Goal: Task Accomplishment & Management: Use online tool/utility

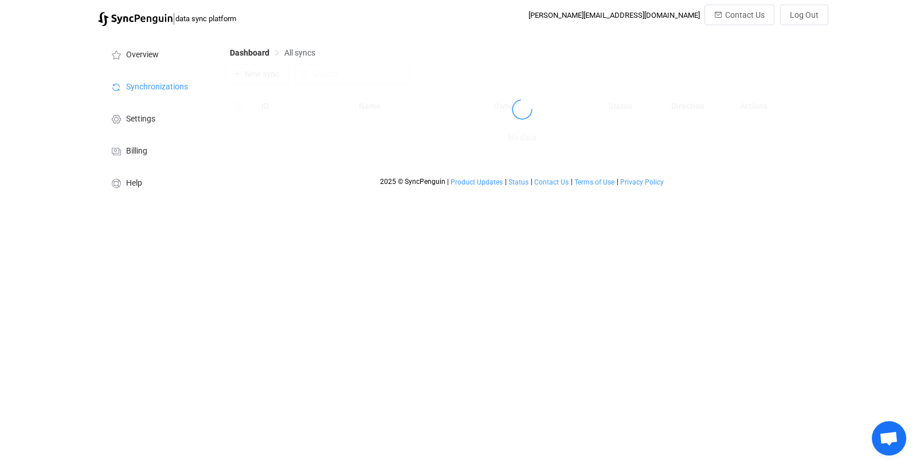
scroll to position [1138, 0]
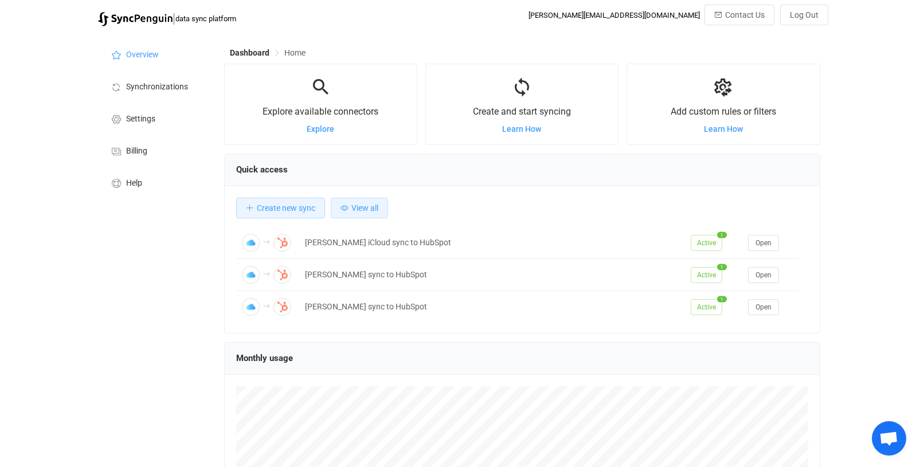
click at [370, 210] on span "View all" at bounding box center [364, 207] width 27 height 9
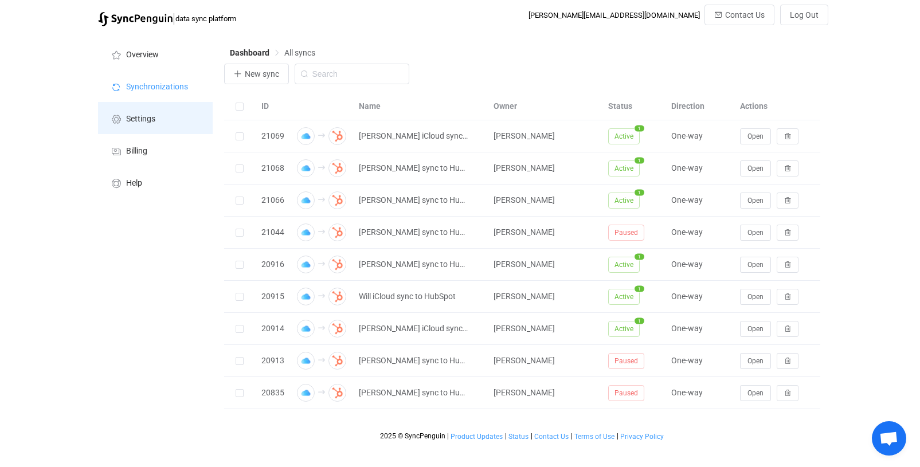
click at [156, 127] on li "Settings" at bounding box center [155, 118] width 115 height 32
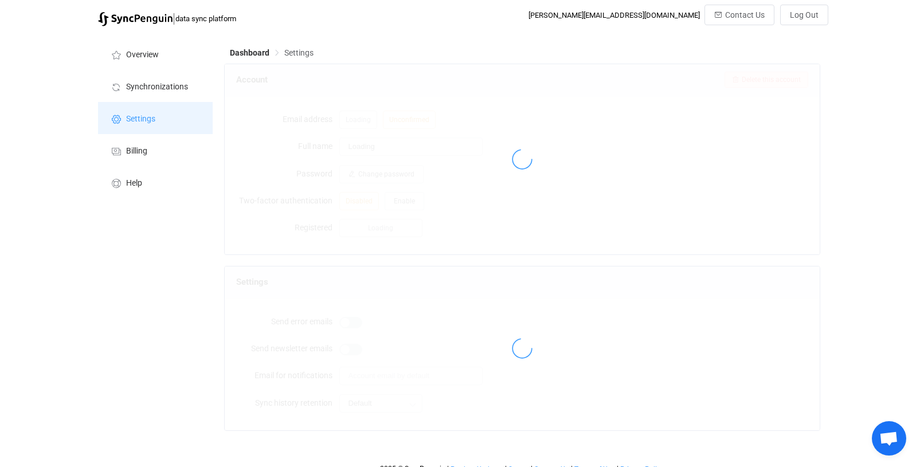
type input "[PERSON_NAME]"
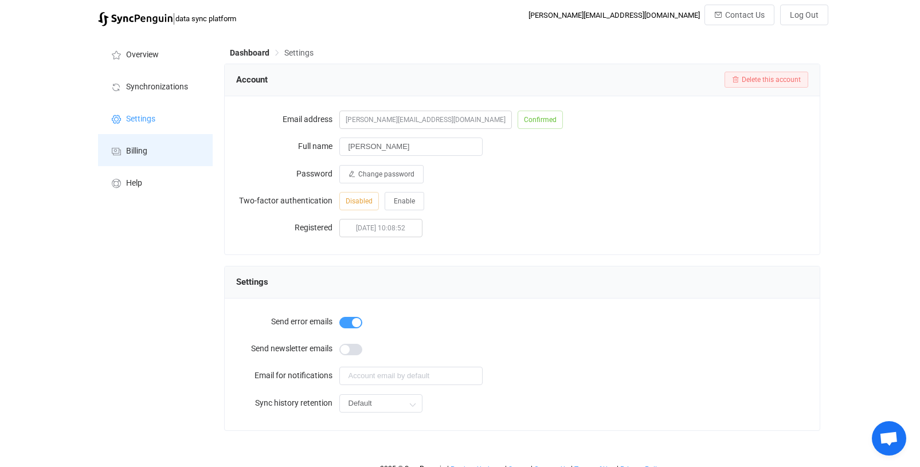
click at [155, 139] on li "Billing" at bounding box center [155, 150] width 115 height 32
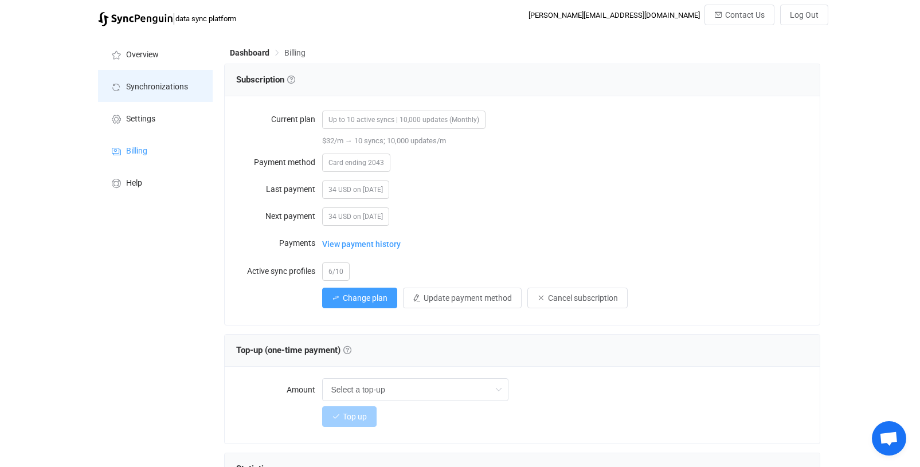
click at [164, 81] on li "Synchronizations" at bounding box center [155, 86] width 115 height 32
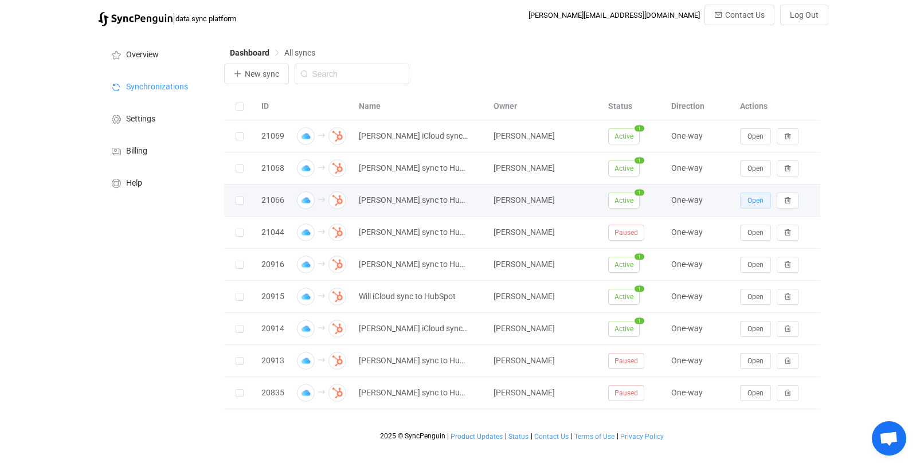
click at [750, 202] on span "Open" at bounding box center [755, 201] width 16 height 8
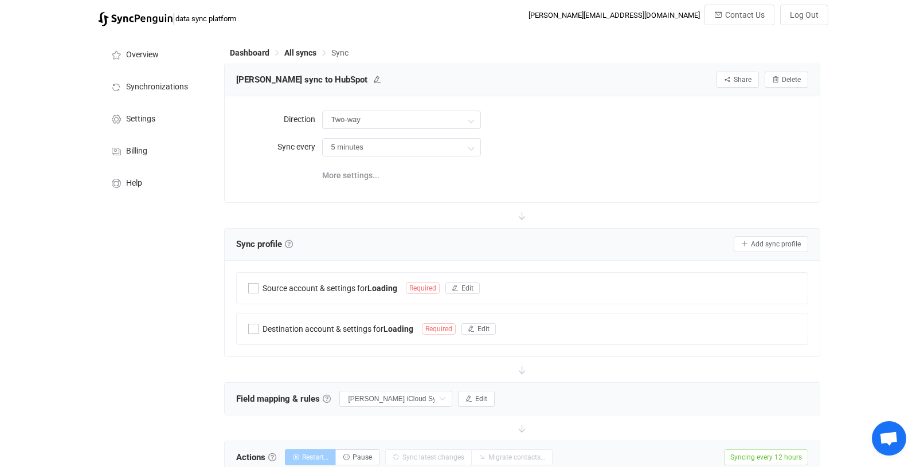
type input "iCloud → HubSpot"
type input "12 hours"
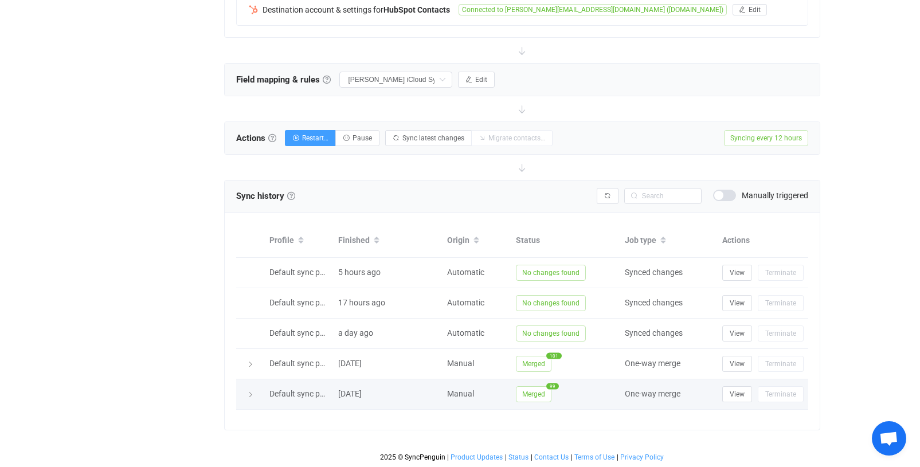
click at [244, 389] on div at bounding box center [250, 394] width 16 height 11
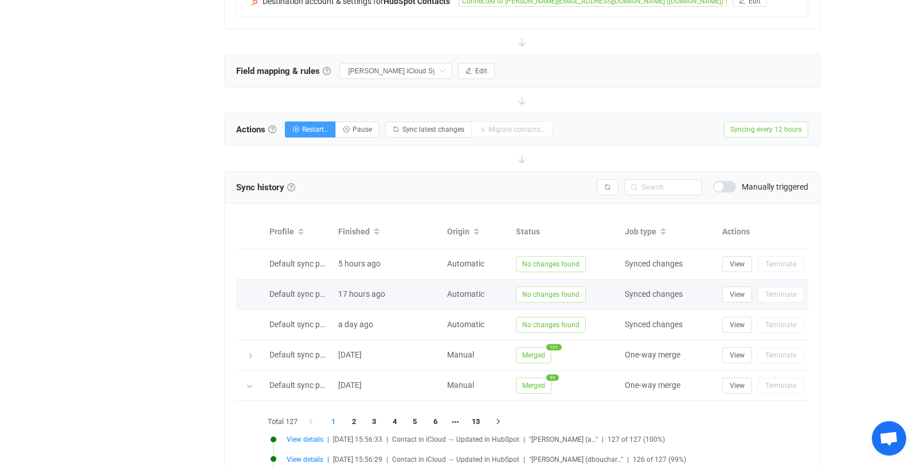
scroll to position [564, 0]
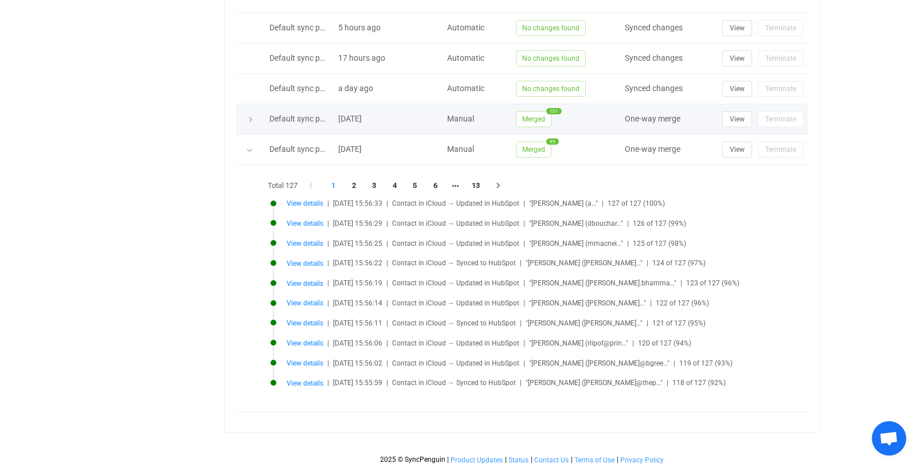
click at [242, 116] on div at bounding box center [250, 118] width 16 height 11
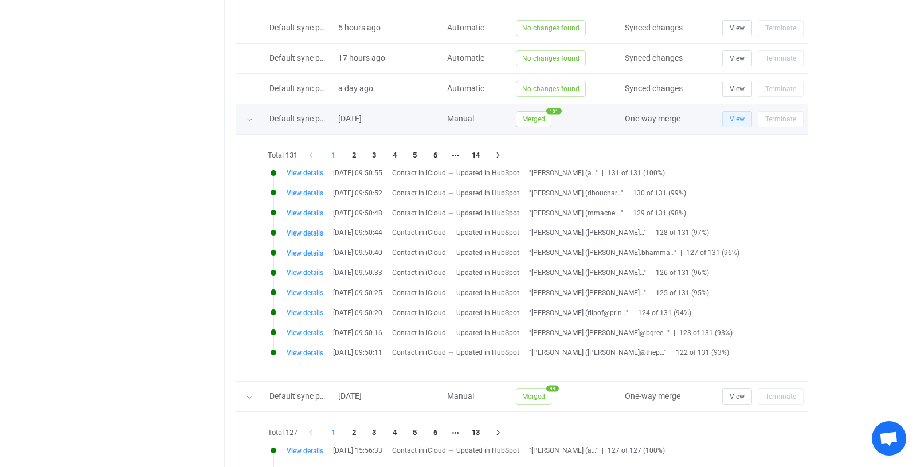
click at [725, 119] on button "View" at bounding box center [737, 119] width 30 height 16
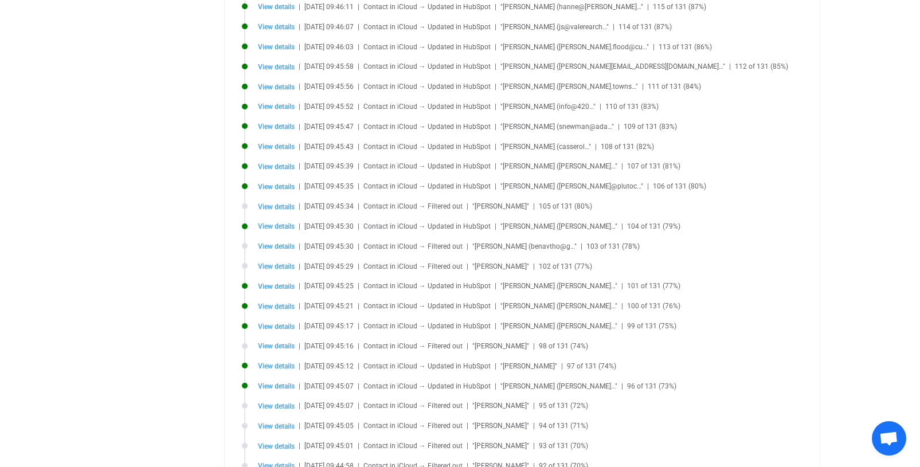
scroll to position [914, 0]
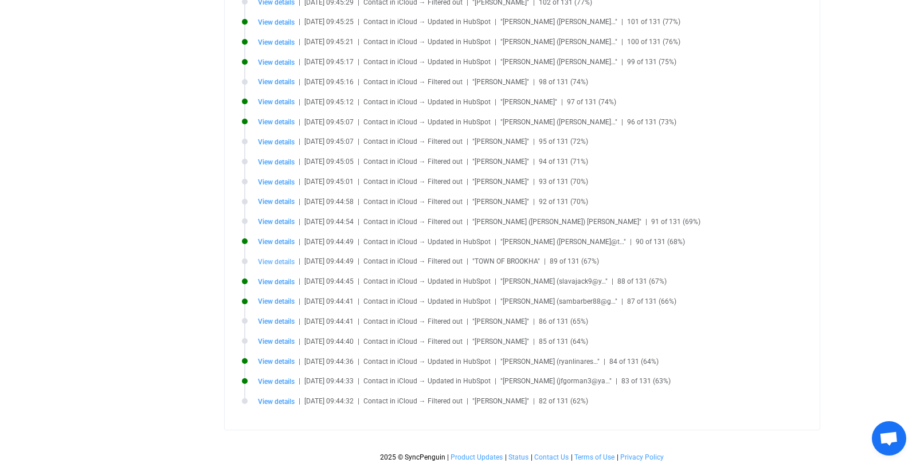
click at [280, 260] on span "View details" at bounding box center [276, 262] width 37 height 8
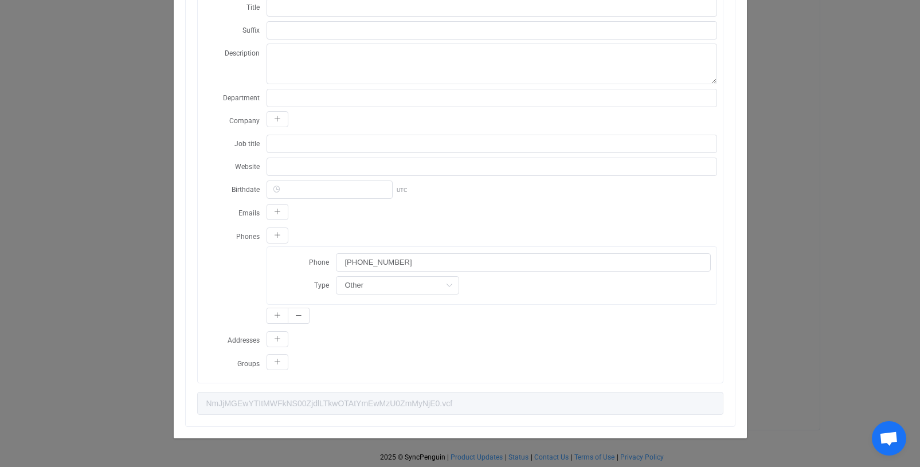
scroll to position [200, 0]
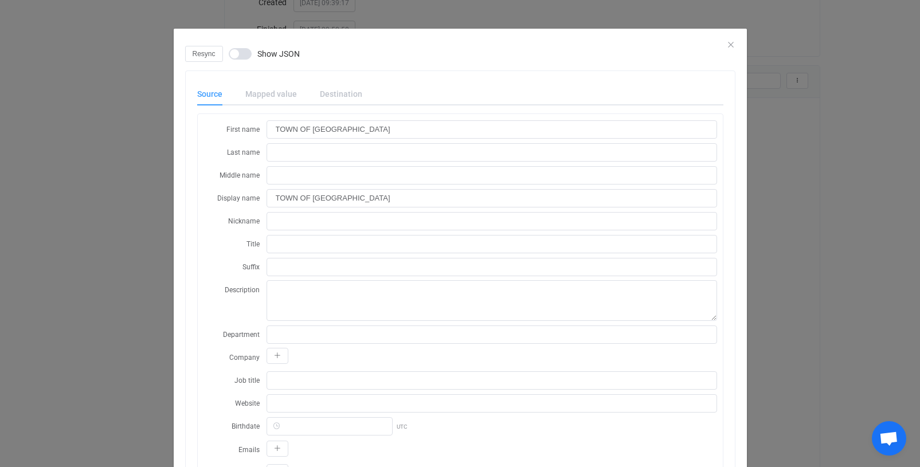
click at [727, 49] on div "Resync Show JSON" at bounding box center [460, 54] width 550 height 16
click at [726, 48] on div "Resync Show JSON" at bounding box center [460, 54] width 550 height 16
click at [726, 44] on icon "Close" at bounding box center [730, 44] width 9 height 9
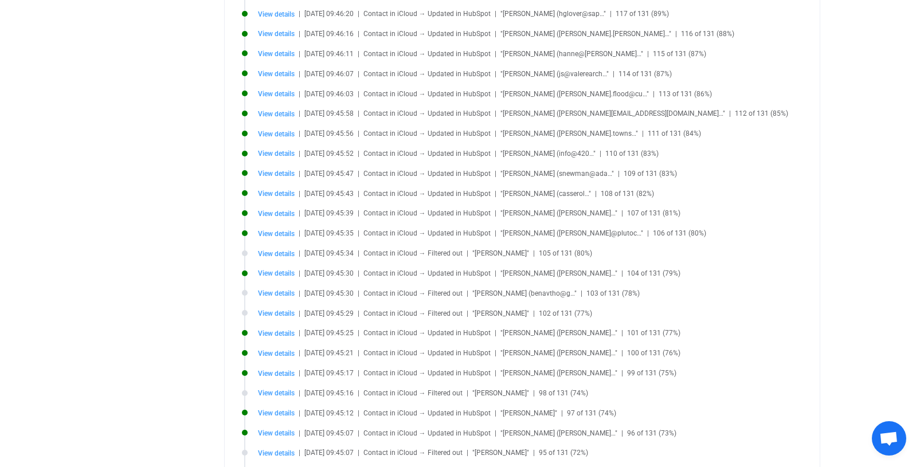
scroll to position [605, 0]
click at [272, 213] on span "View details" at bounding box center [276, 211] width 37 height 8
type input "[PERSON_NAME]"
type input "Mazin"
type input "Alex Mazin"
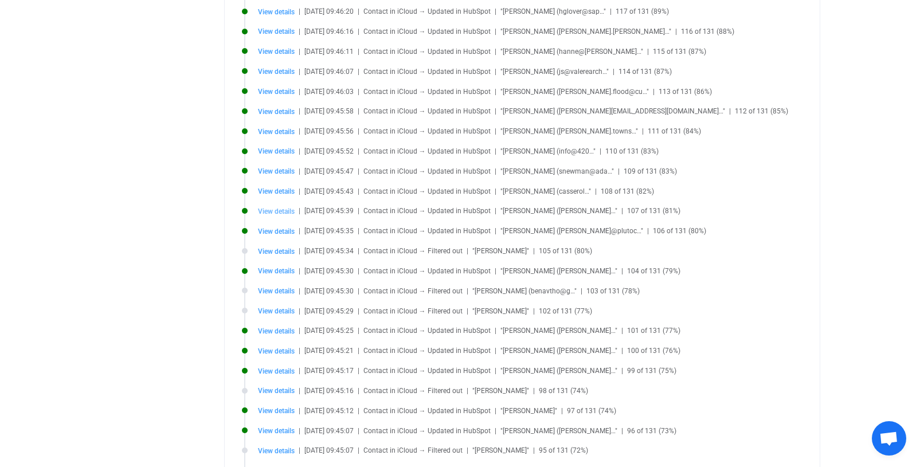
type input "President/CEO"
type input "http://budsgoods.com"
type input "(774) 239-2200"
type input "Mobile"
type input "b0c33ff1-8fce-433a-81a7-31c6693aa5e3.vcf"
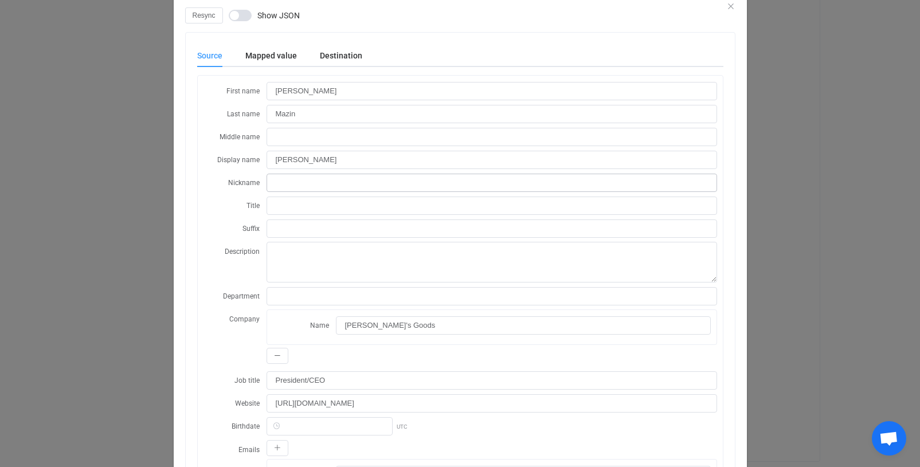
scroll to position [244, 0]
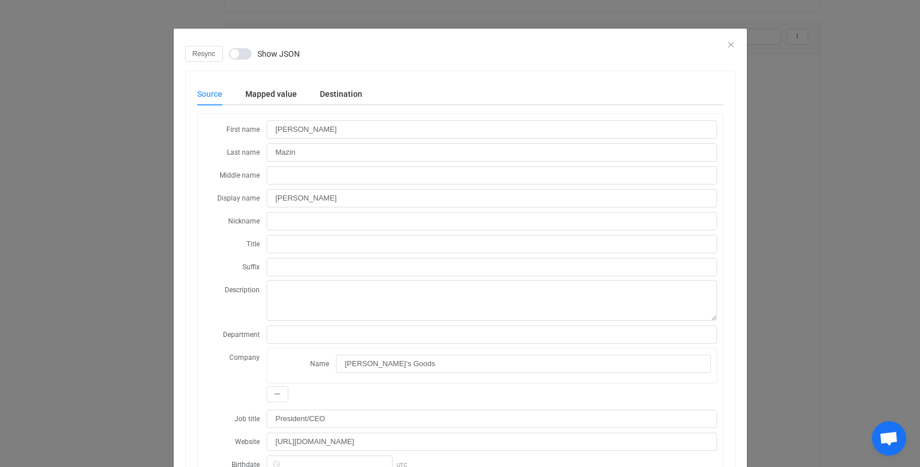
click at [731, 46] on div "Resync Show JSON Source Mapped value Destination First name Alex Last name Mazi…" at bounding box center [460, 460] width 573 height 828
click at [726, 46] on div "Resync Show JSON" at bounding box center [460, 54] width 550 height 16
click at [723, 49] on div "Resync Show JSON" at bounding box center [460, 54] width 550 height 16
click at [725, 46] on div "Resync Show JSON" at bounding box center [460, 54] width 550 height 16
click at [726, 45] on icon "Close" at bounding box center [730, 44] width 9 height 9
